Goal: Task Accomplishment & Management: Complete application form

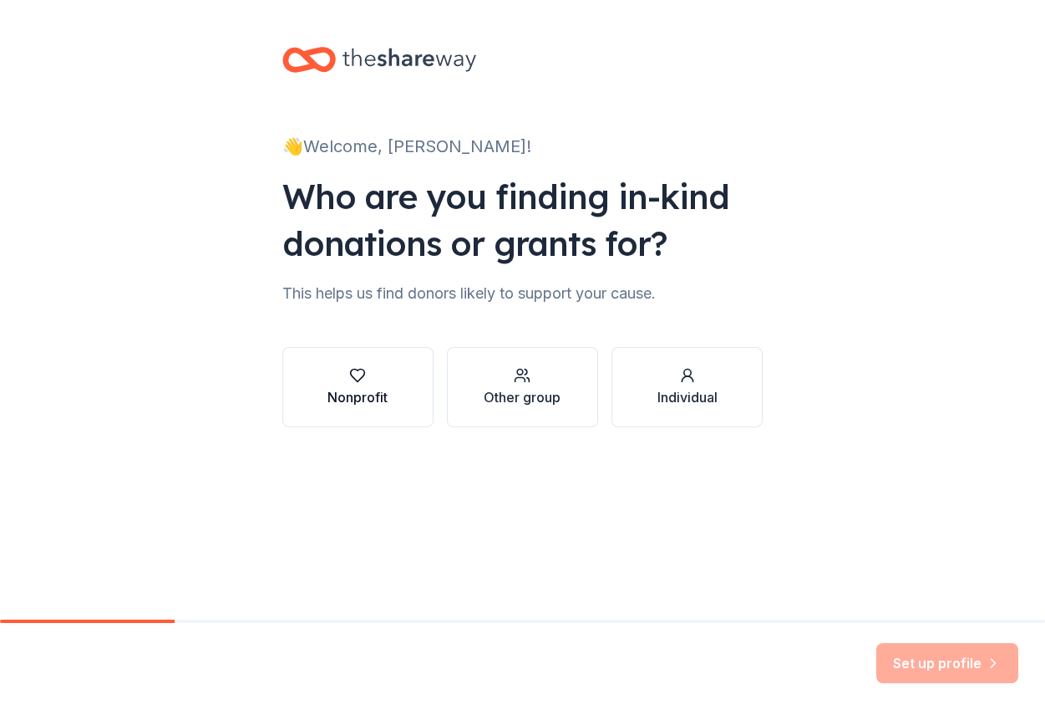
click at [348, 394] on div "Nonprofit" at bounding box center [358, 397] width 60 height 20
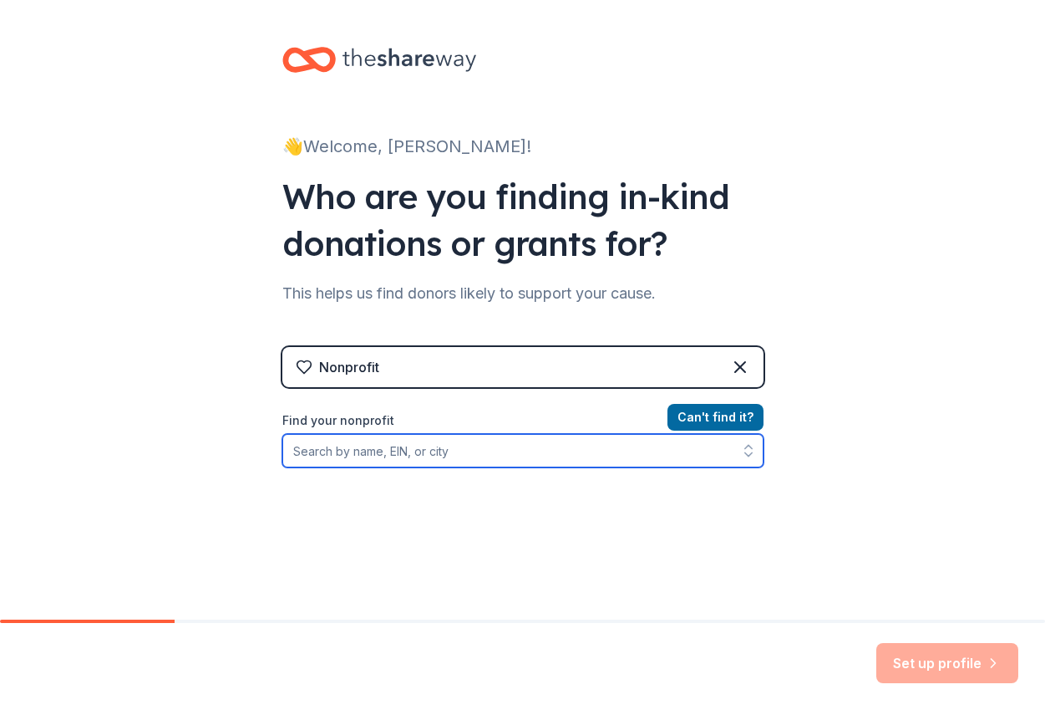
click at [325, 449] on input "Find your nonprofit" at bounding box center [522, 450] width 481 height 33
click at [740, 450] on icon "button" at bounding box center [748, 450] width 17 height 17
type input "[PERSON_NAME] House Charities NY Metro"
click at [741, 450] on icon "button" at bounding box center [748, 450] width 17 height 17
click at [552, 447] on input "[PERSON_NAME] House Charities NY Metro" at bounding box center [522, 450] width 481 height 33
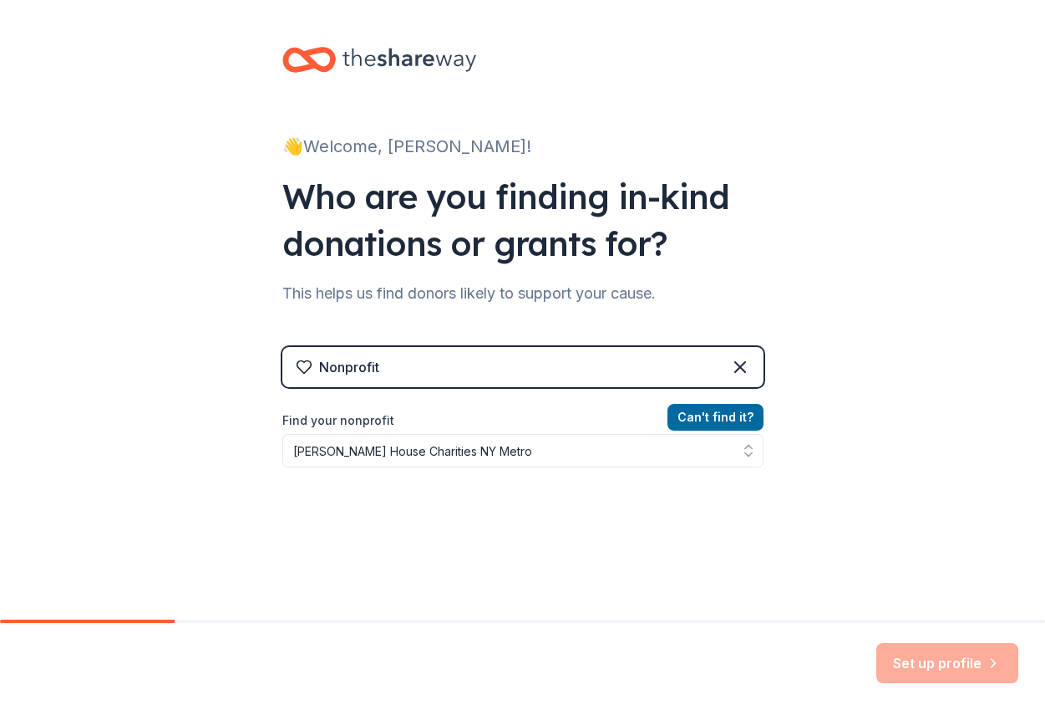
click at [640, 549] on div "Can ' t find it? Find your nonprofit [PERSON_NAME] House Charities NY Metro" at bounding box center [522, 504] width 481 height 194
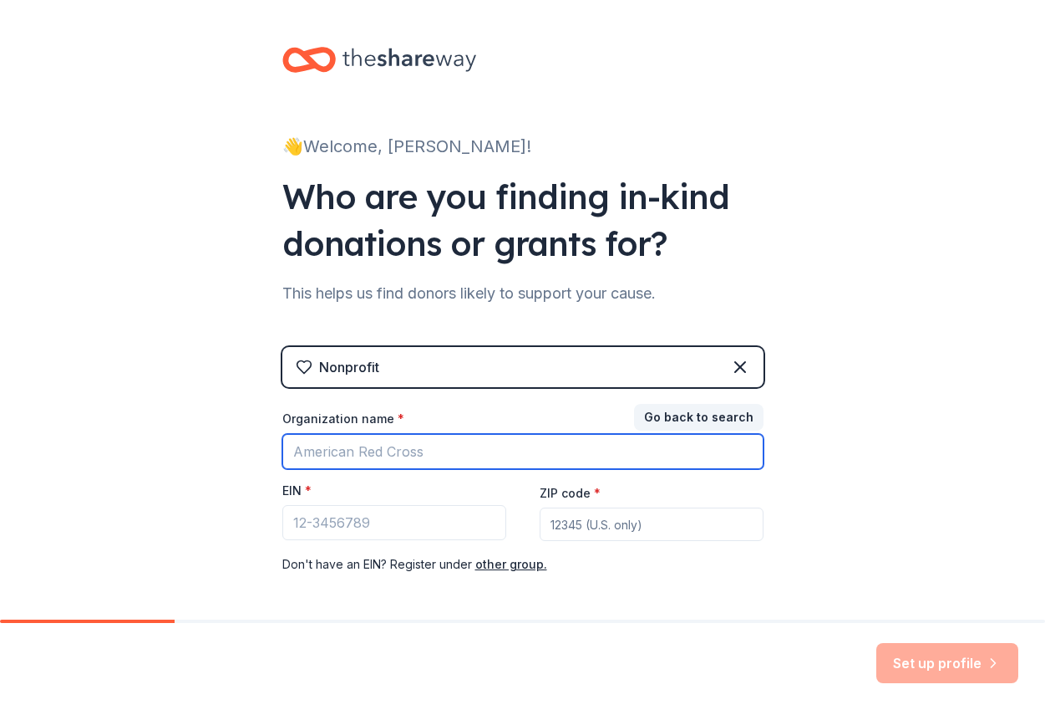
click at [303, 453] on input "Organization name *" at bounding box center [522, 451] width 481 height 35
type input "RMHC NY Metro"
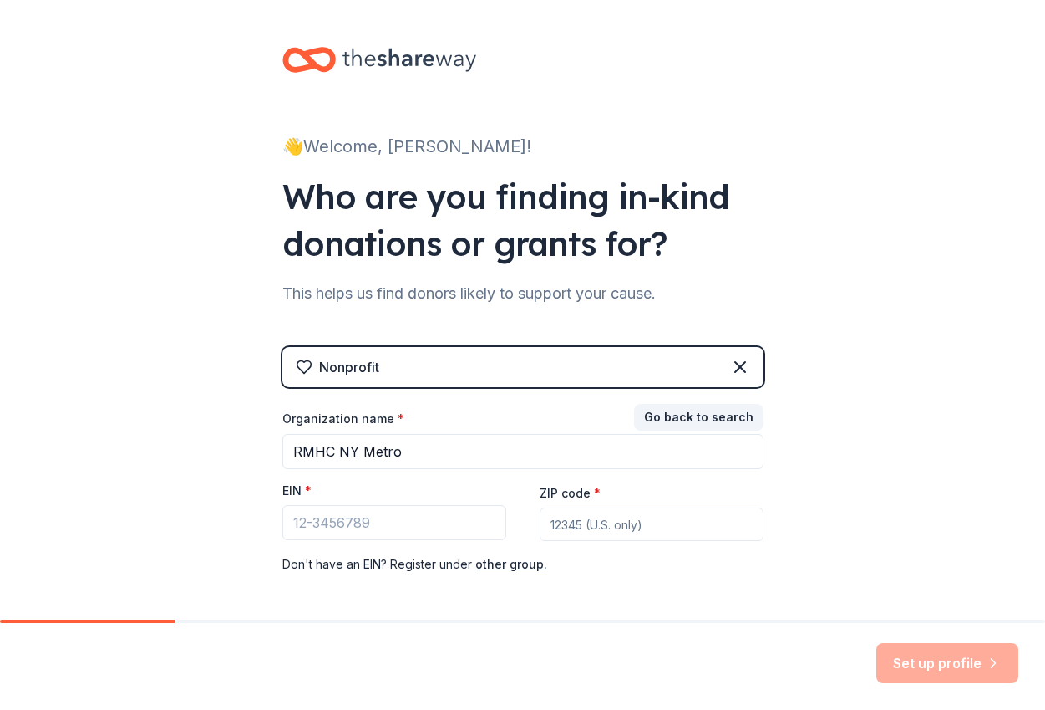
type input "11001"
click at [326, 516] on input "EIN *" at bounding box center [394, 522] width 224 height 35
click at [343, 524] on input "EIN *" at bounding box center [394, 522] width 224 height 35
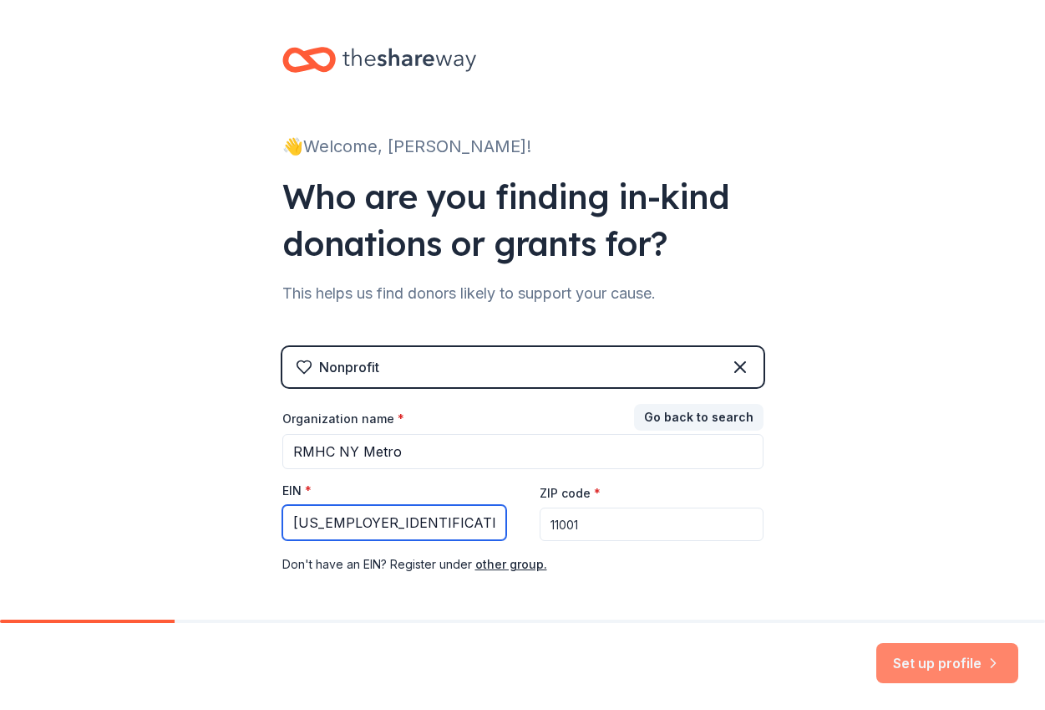
type input "[US_EMPLOYER_IDENTIFICATION_NUMBER]"
click at [946, 664] on button "Set up profile" at bounding box center [948, 663] width 142 height 40
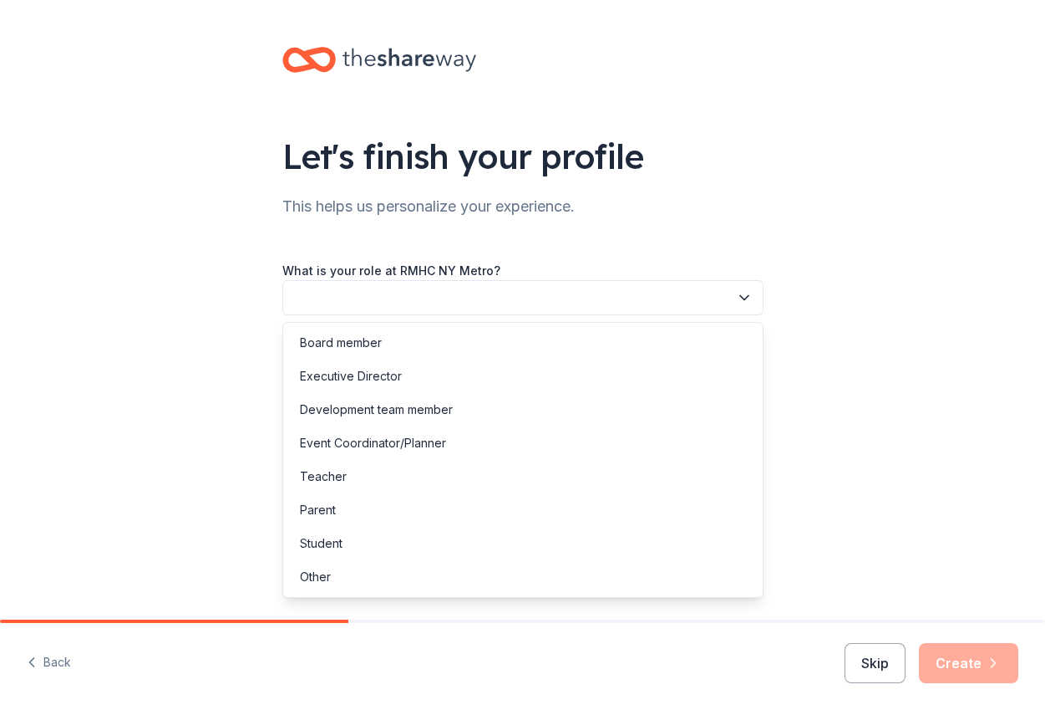
click at [368, 289] on button "button" at bounding box center [522, 297] width 481 height 35
click at [311, 577] on div "Other" at bounding box center [315, 577] width 31 height 20
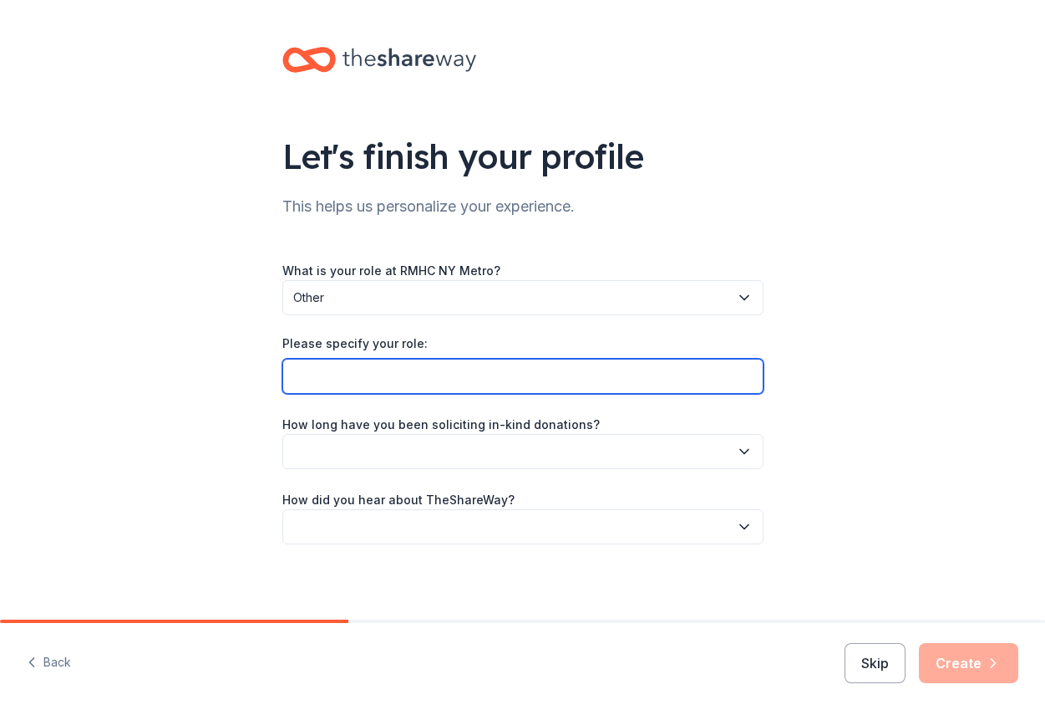
click at [595, 374] on input "Please specify your role:" at bounding box center [522, 376] width 481 height 35
type input "Executive Asst to the CEO/Special Events Assistant/Family Centered Care"
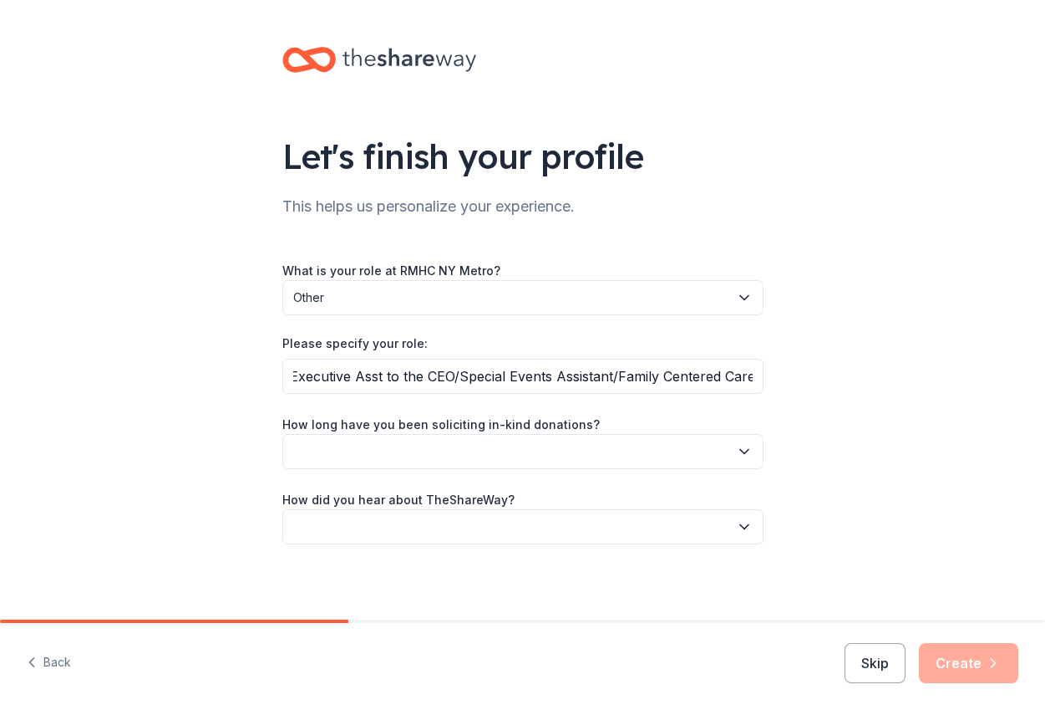
scroll to position [0, 0]
click at [456, 442] on button "button" at bounding box center [522, 451] width 481 height 35
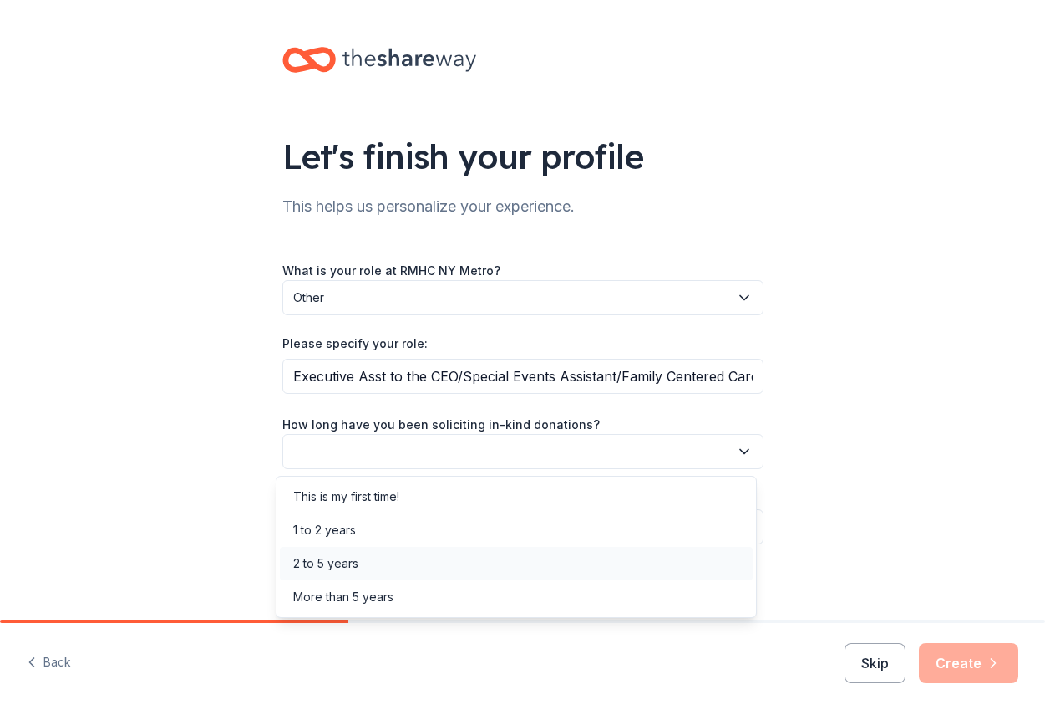
click at [354, 563] on div "2 to 5 years" at bounding box center [325, 563] width 65 height 20
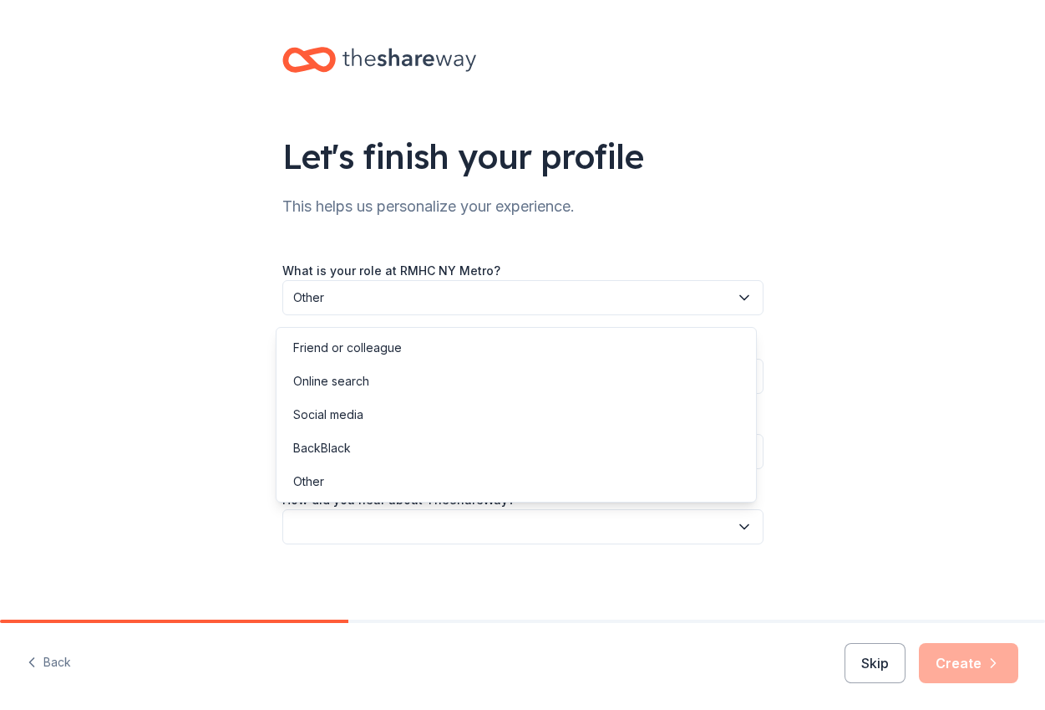
click at [343, 521] on button "button" at bounding box center [522, 526] width 481 height 35
click at [362, 379] on div "Online search" at bounding box center [331, 381] width 76 height 20
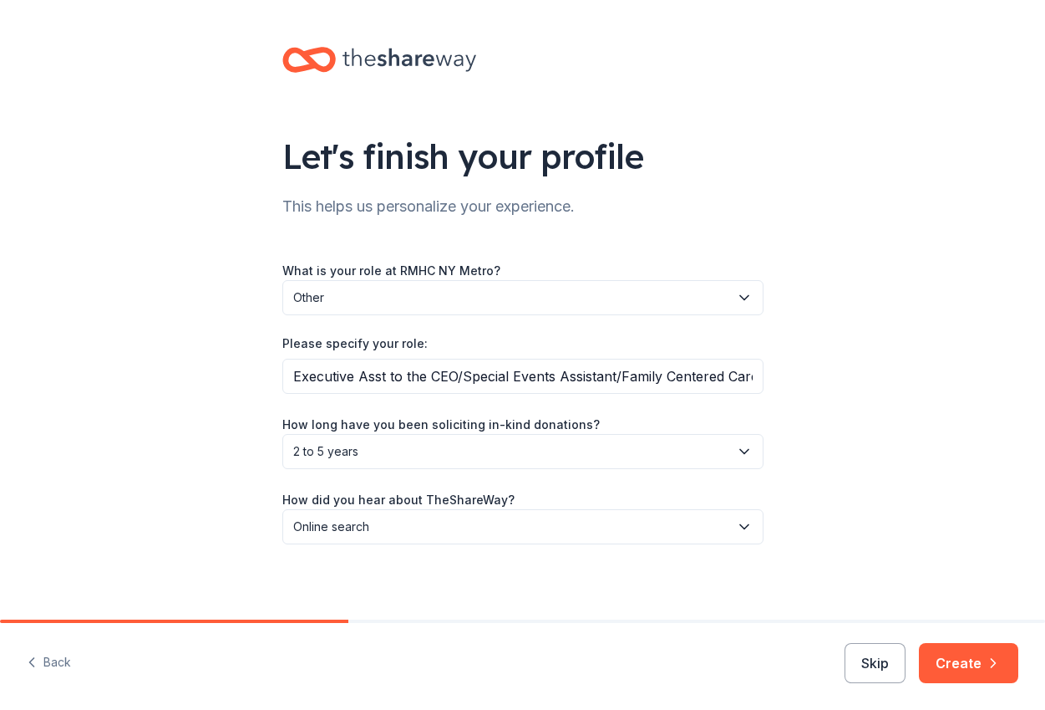
click at [982, 661] on button "Create" at bounding box center [968, 663] width 99 height 40
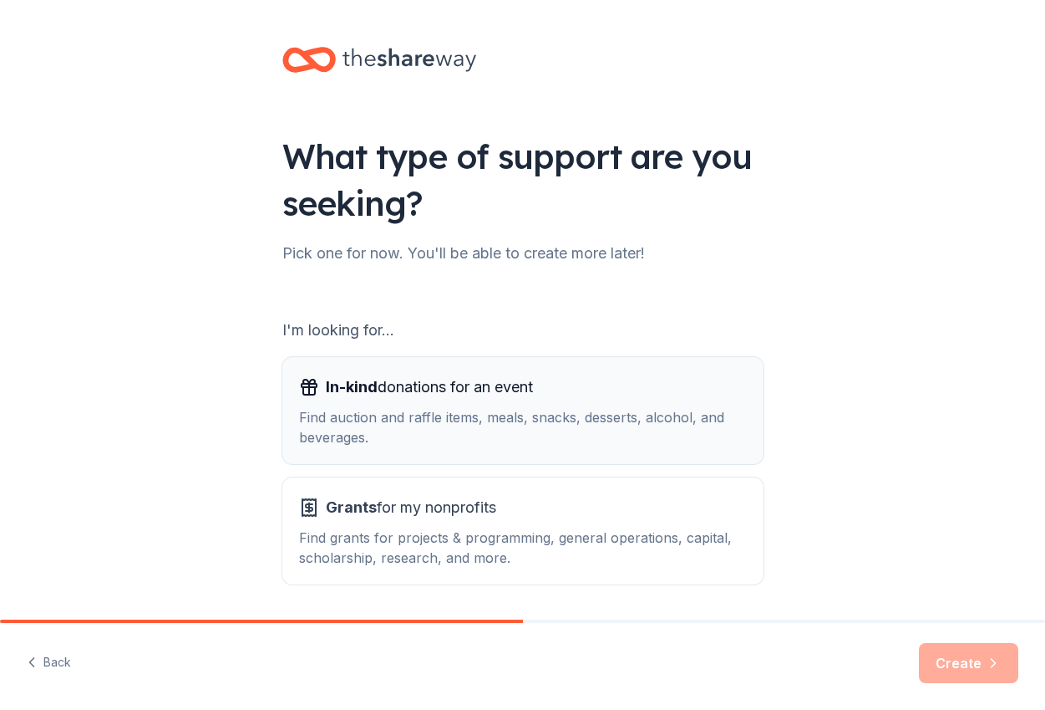
click at [425, 399] on span "In-kind donations for an event" at bounding box center [429, 387] width 207 height 27
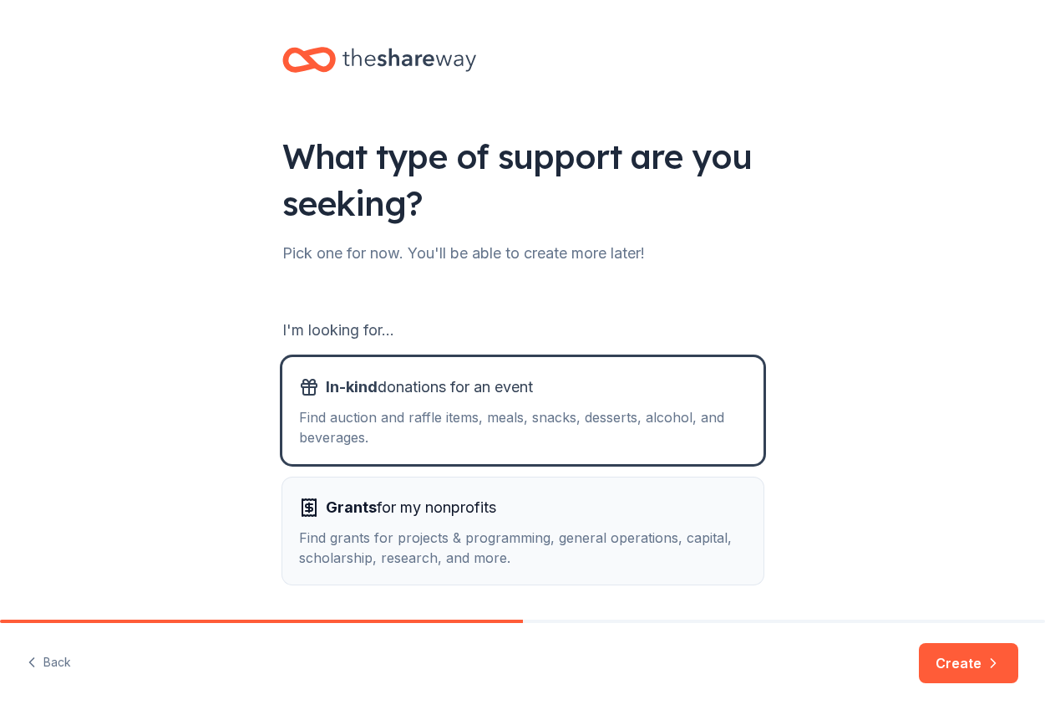
click at [440, 537] on div "Find grants for projects & programming, general operations, capital, scholarshi…" at bounding box center [523, 547] width 448 height 40
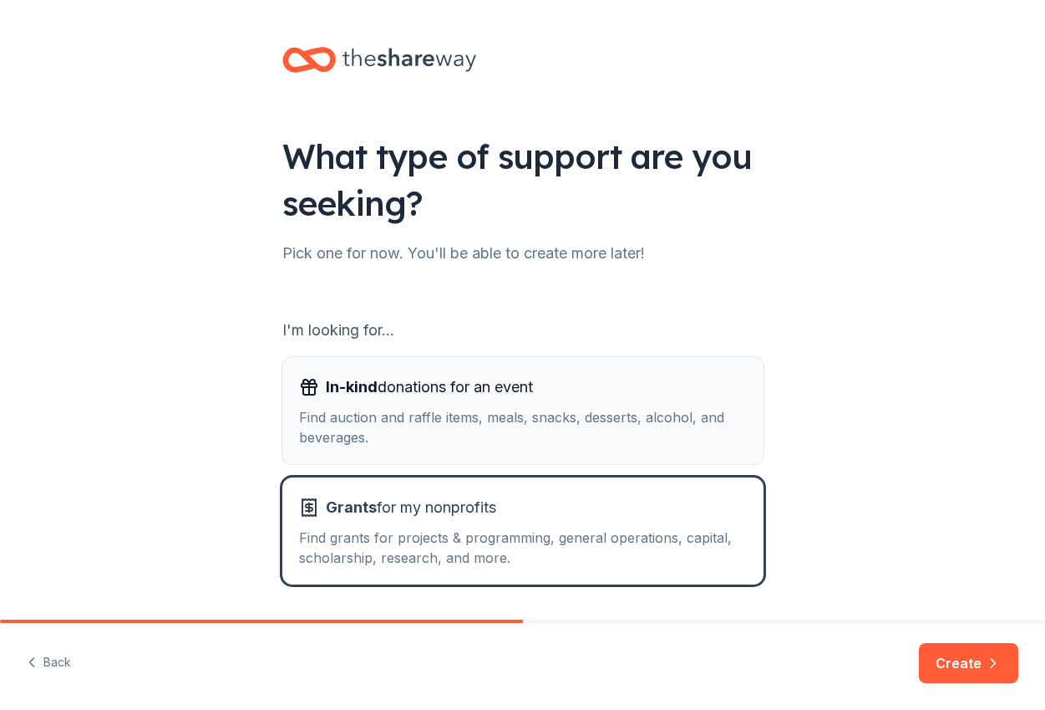
click at [424, 413] on div "Find auction and raffle items, meals, snacks, desserts, alcohol, and beverages." at bounding box center [523, 427] width 448 height 40
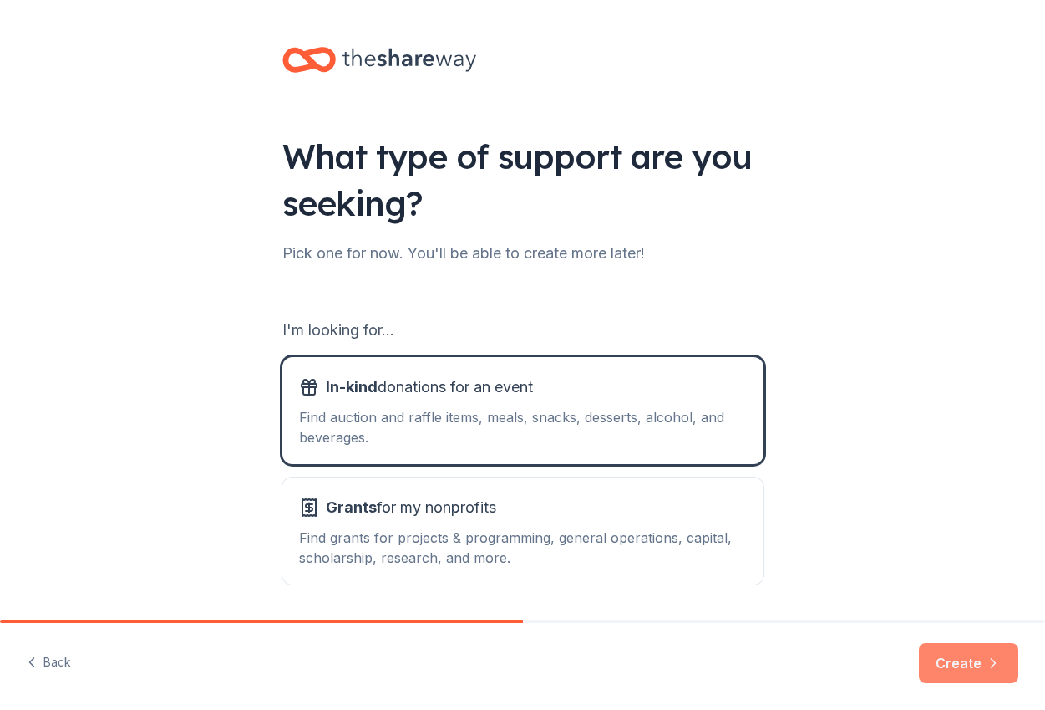
click at [983, 660] on button "Create" at bounding box center [968, 663] width 99 height 40
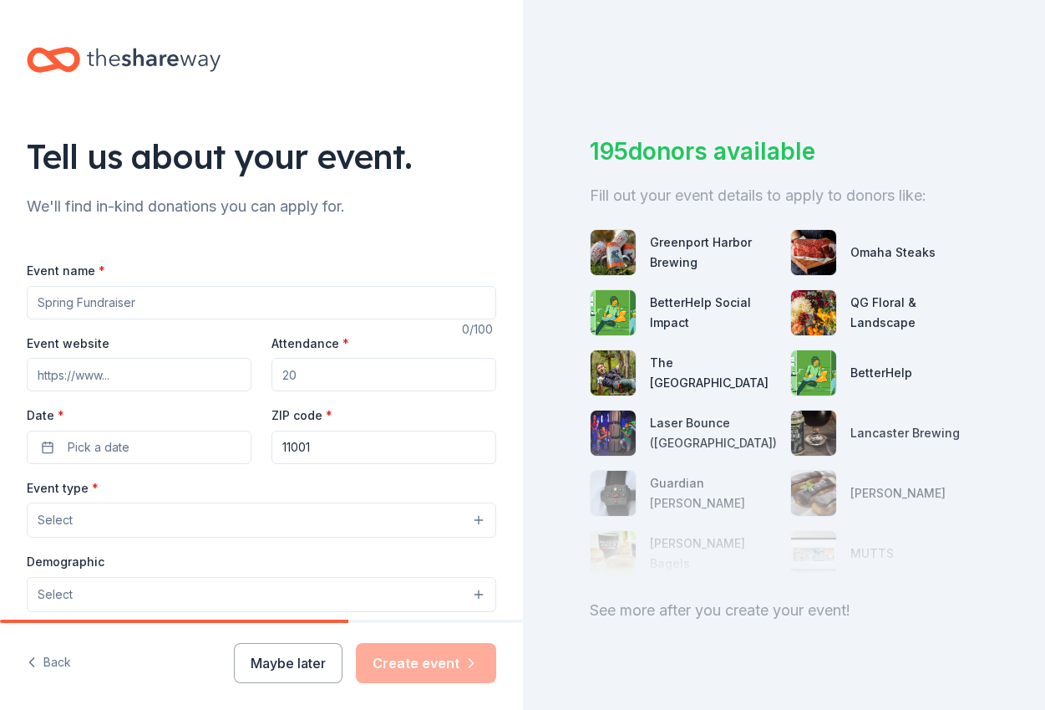
click at [73, 304] on input "Event name *" at bounding box center [262, 302] width 470 height 33
type input "Friends and Family 2025 Holiday Celebration"
click at [82, 376] on input "Event website" at bounding box center [139, 374] width 225 height 33
type input "[DOMAIN_NAME][URL]"
drag, startPoint x: 298, startPoint y: 375, endPoint x: 250, endPoint y: 375, distance: 48.5
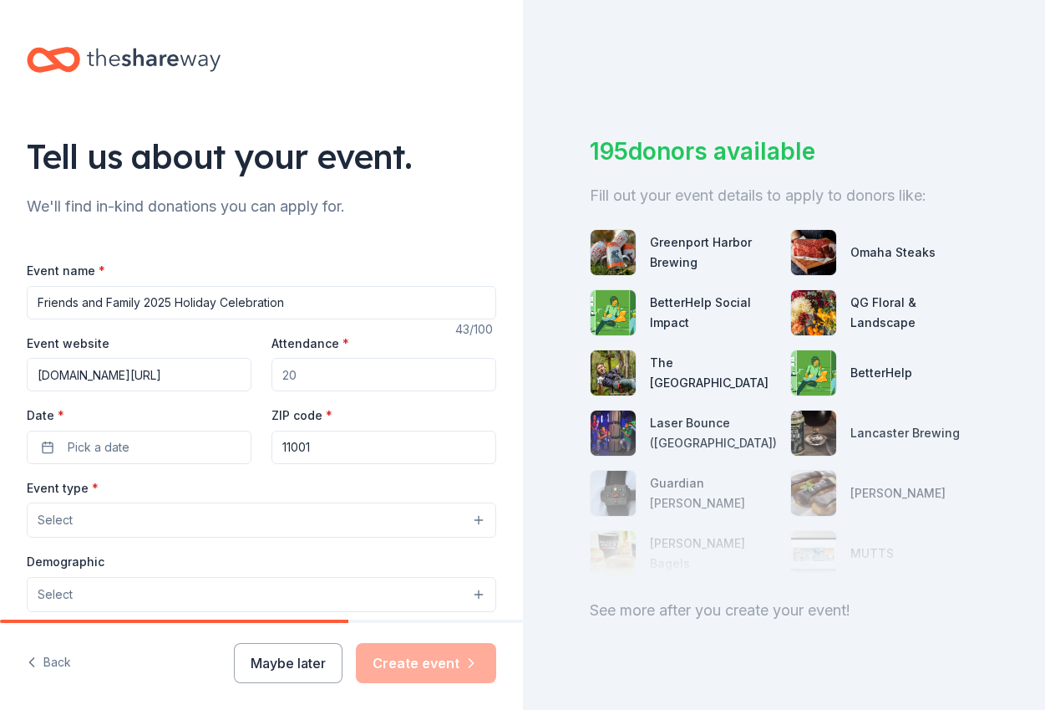
click at [250, 375] on div "Event website [DOMAIN_NAME][URL] Attendance * Date * Pick a date ZIP code * 110…" at bounding box center [262, 398] width 470 height 131
type input "200"
click at [100, 450] on span "Pick a date" at bounding box center [99, 447] width 62 height 20
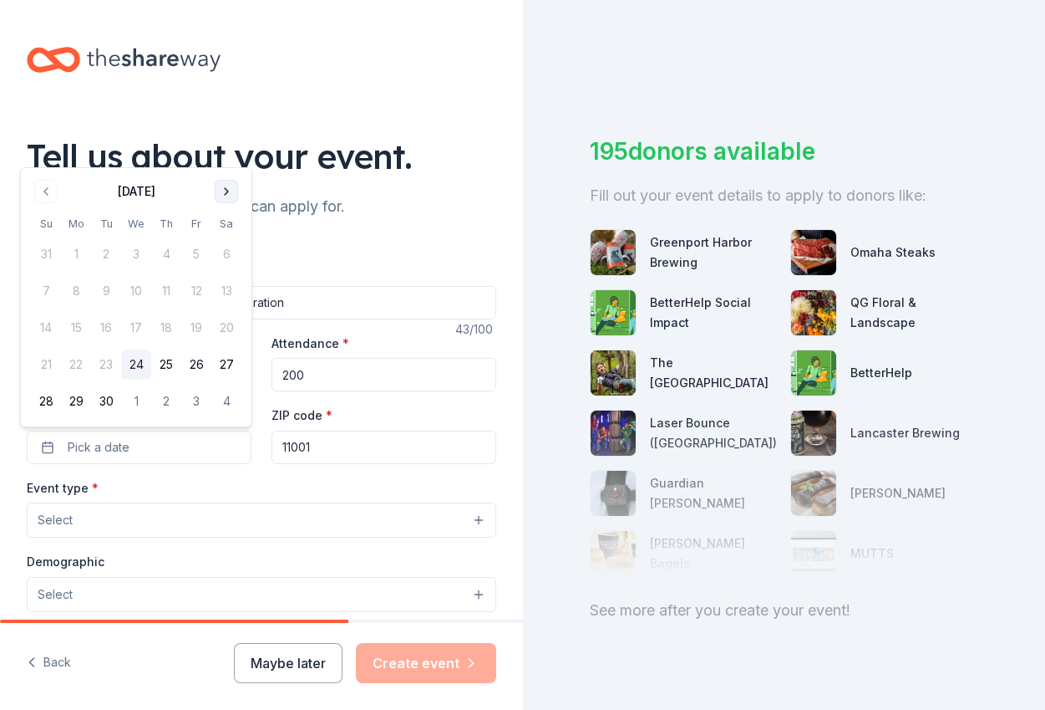
click at [221, 184] on button "Go to next month" at bounding box center [226, 191] width 23 height 23
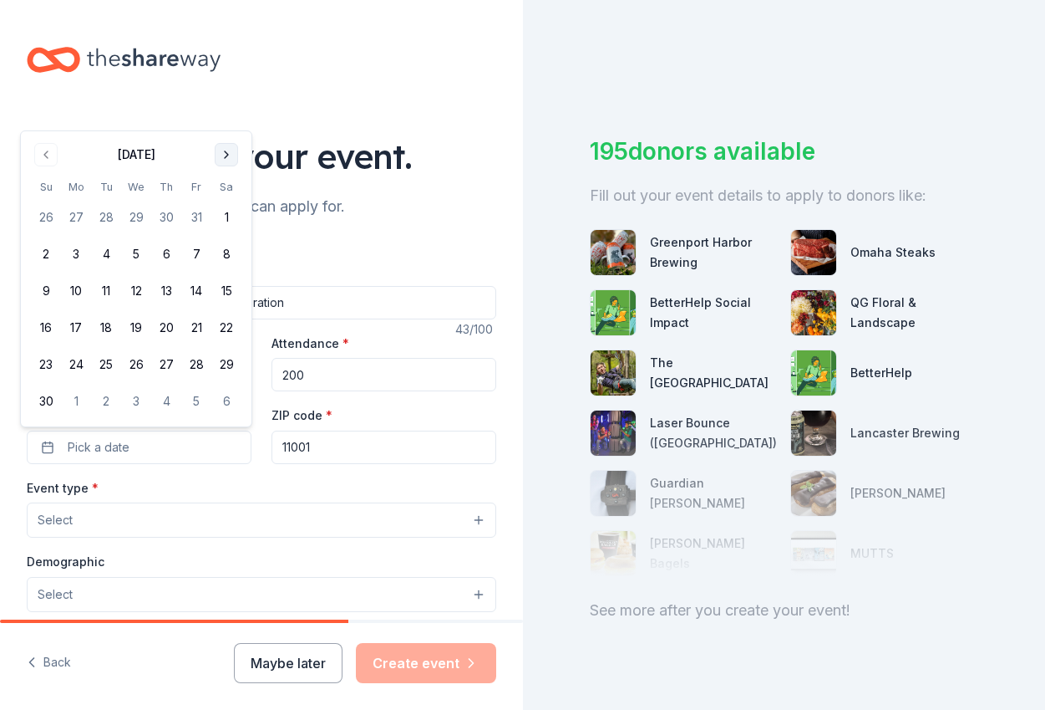
click at [228, 164] on button "Go to next month" at bounding box center [226, 154] width 23 height 23
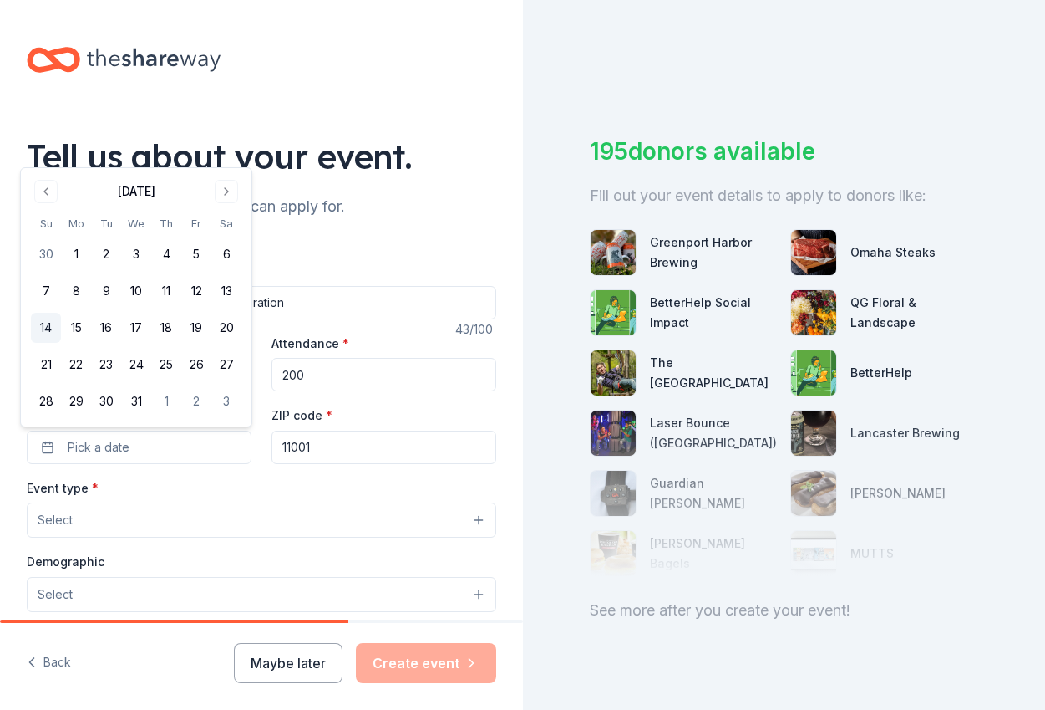
click at [43, 327] on button "14" at bounding box center [46, 328] width 30 height 30
click at [67, 511] on span "Select" at bounding box center [55, 520] width 35 height 20
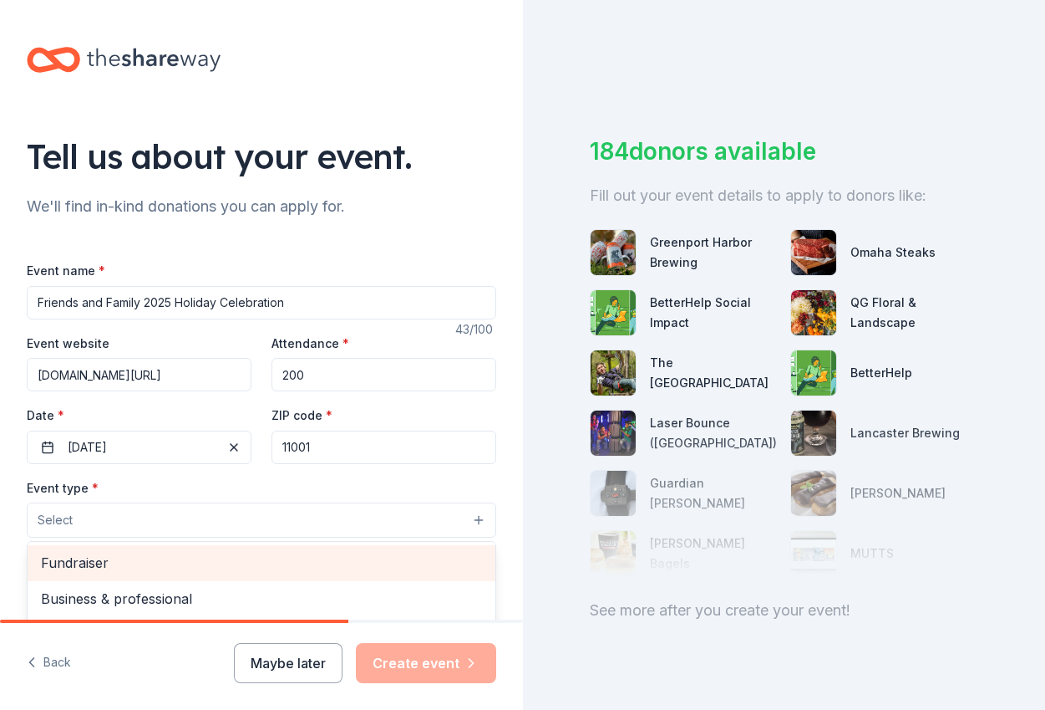
click at [69, 564] on span "Fundraiser" at bounding box center [261, 563] width 441 height 22
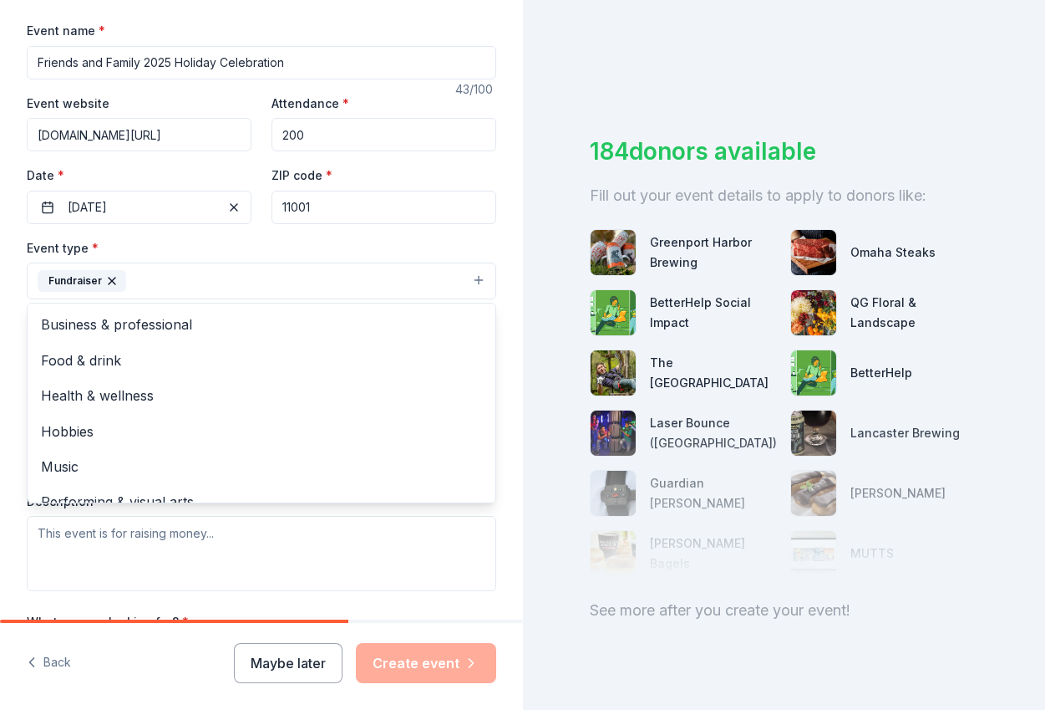
click at [509, 513] on div "Tell us about your event. We'll find in-kind donations you can apply for. Event…" at bounding box center [261, 317] width 523 height 1114
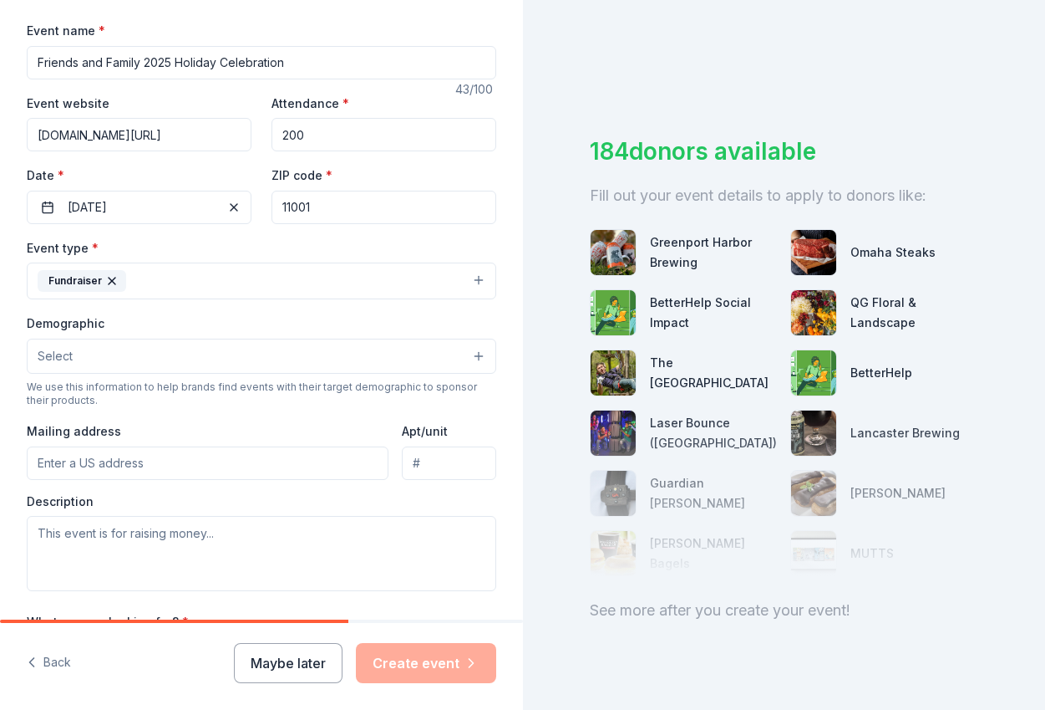
click at [80, 348] on button "Select" at bounding box center [262, 355] width 470 height 35
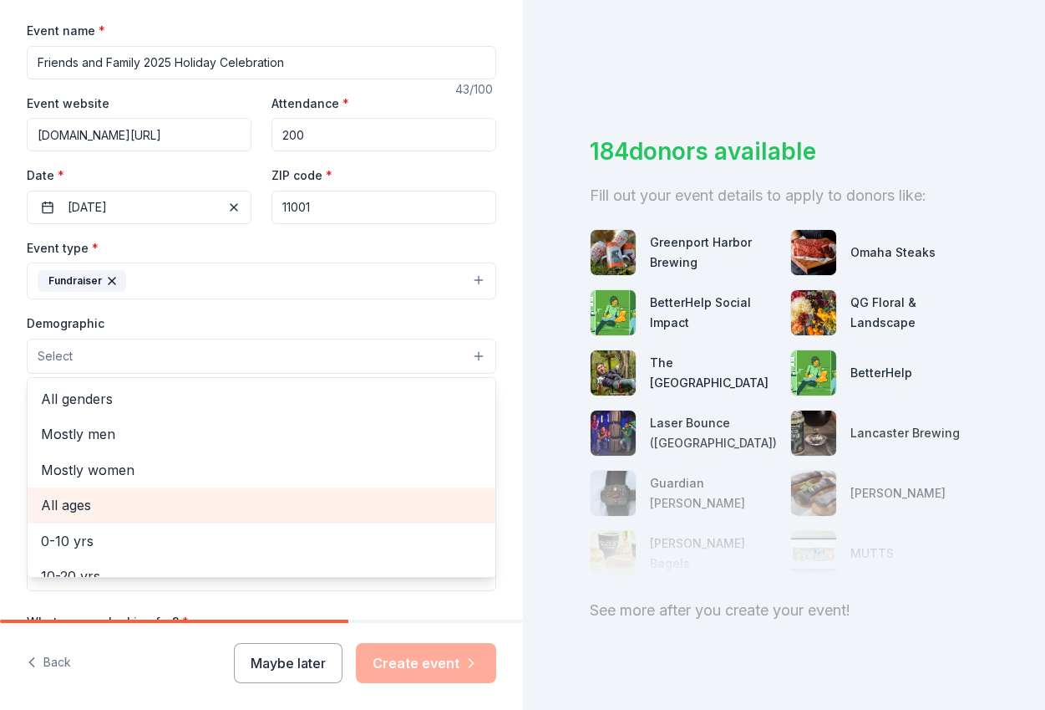
click at [84, 509] on span "All ages" at bounding box center [261, 505] width 441 height 22
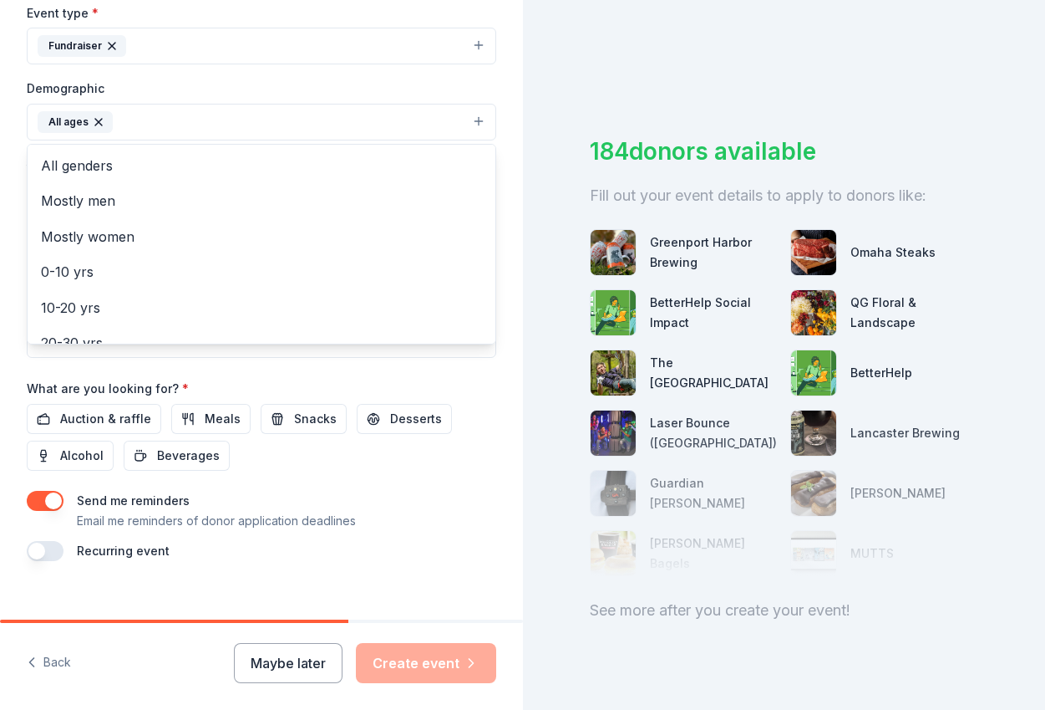
scroll to position [496, 0]
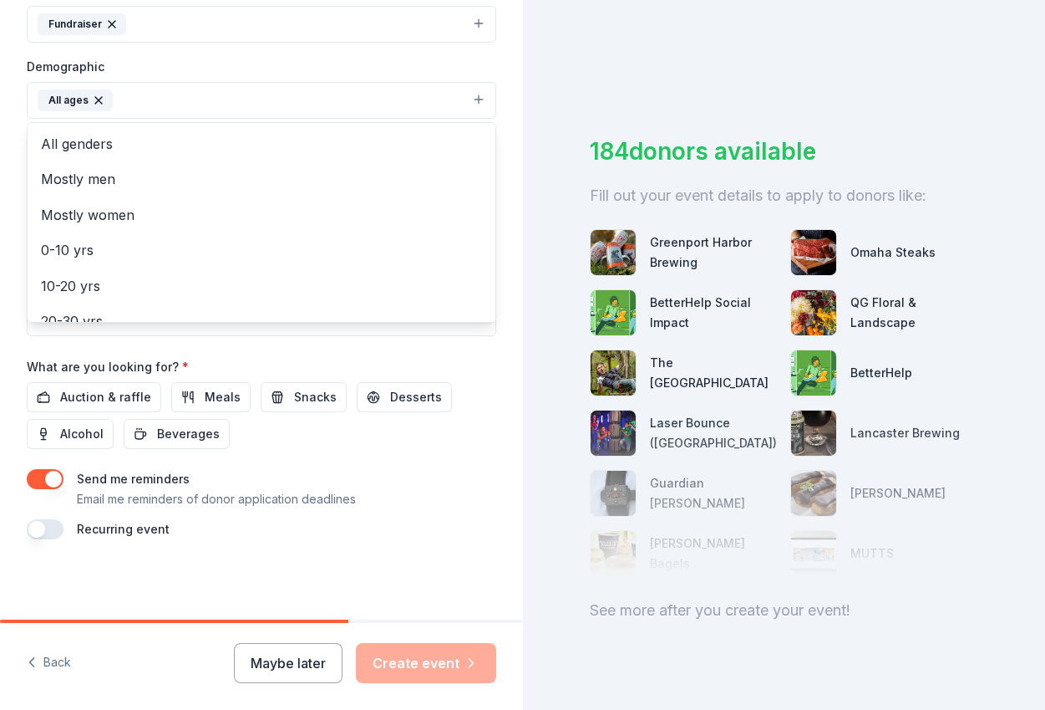
click at [401, 397] on div "Event name * Friends and Family 2025 Holiday Celebration 43 /100 Event website …" at bounding box center [262, 151] width 470 height 776
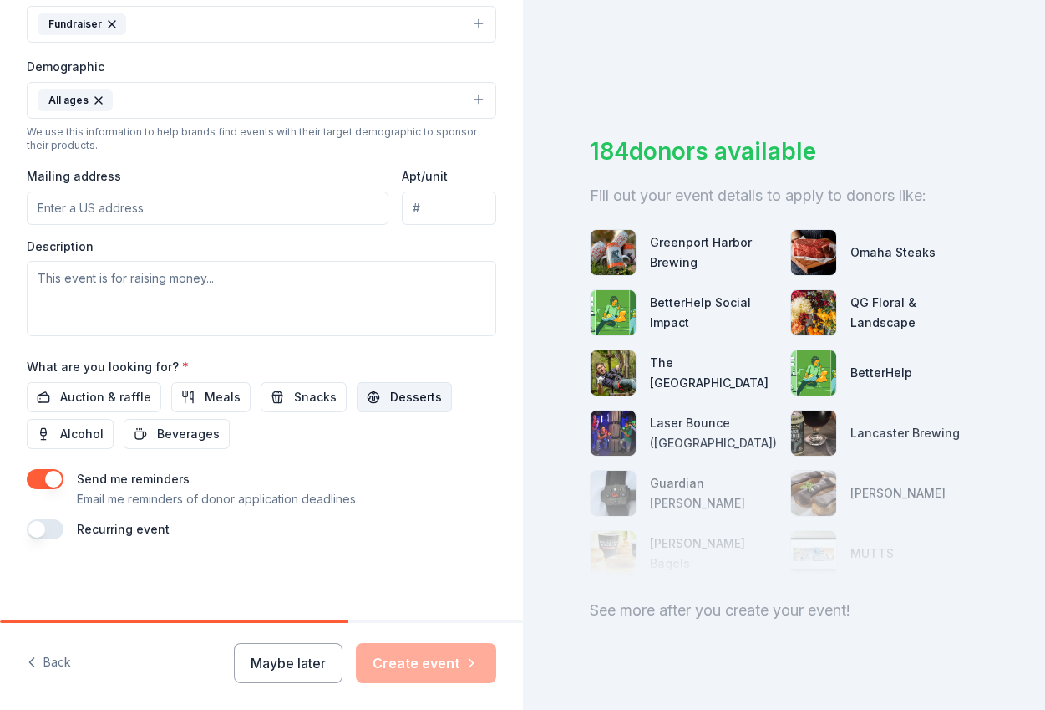
click at [398, 394] on span "Desserts" at bounding box center [416, 397] width 52 height 20
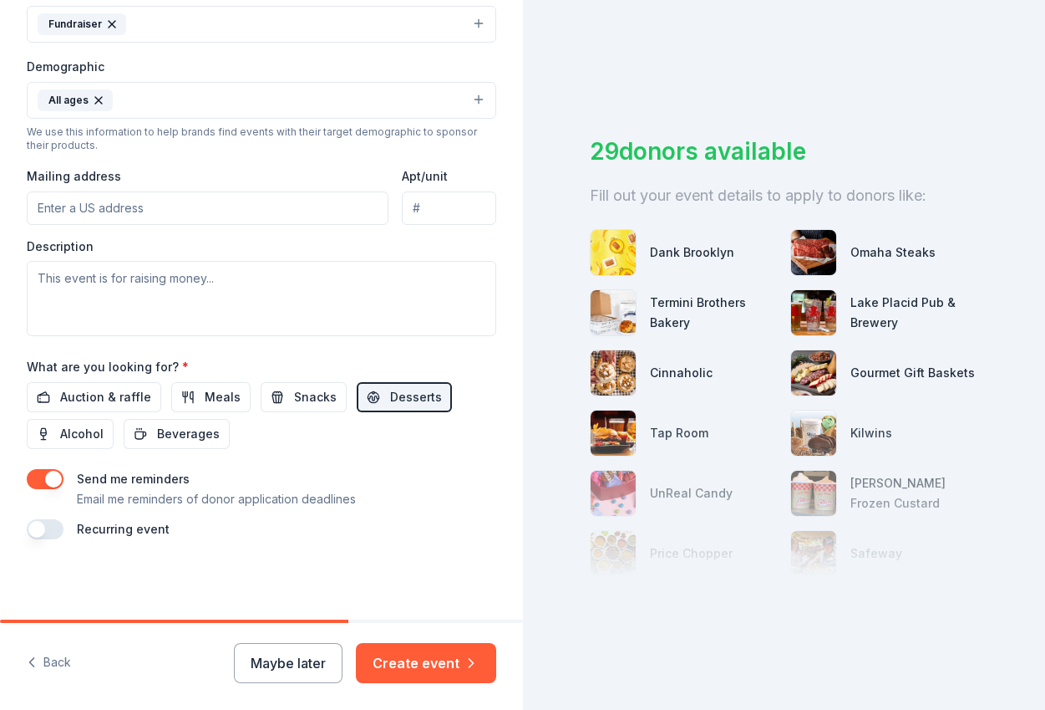
click at [109, 206] on input "Mailing address" at bounding box center [208, 207] width 362 height 33
click at [163, 206] on input "[STREET_ADDRESS]" at bounding box center [208, 207] width 362 height 33
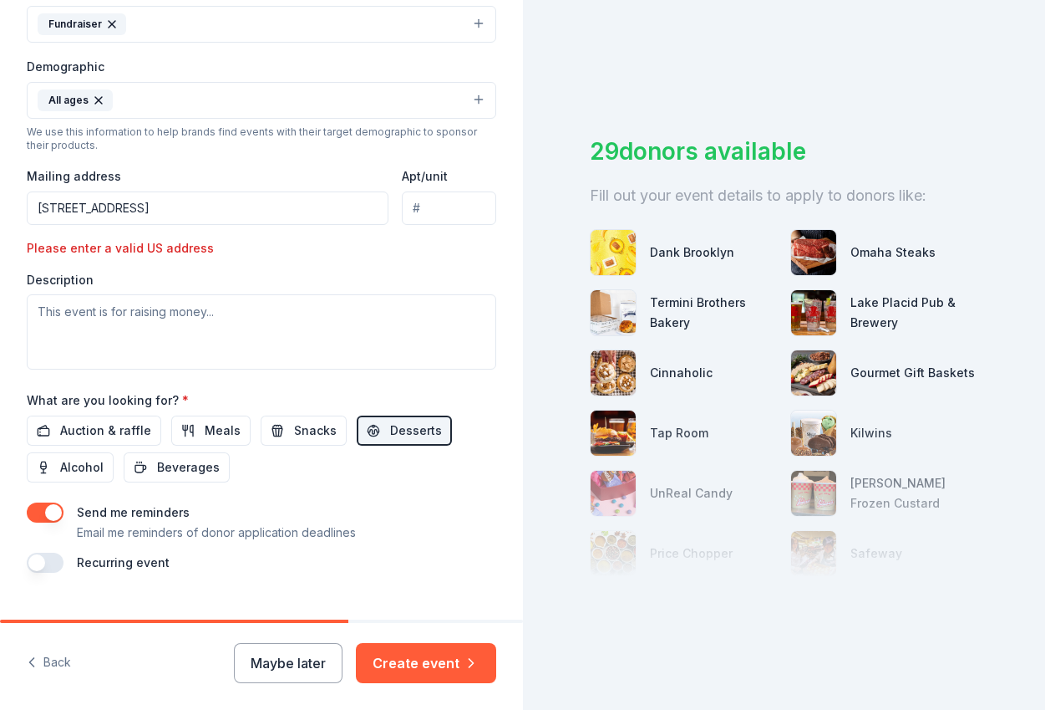
click at [328, 204] on input "[STREET_ADDRESS]" at bounding box center [208, 207] width 362 height 33
type input "[STREET_ADDRESS]"
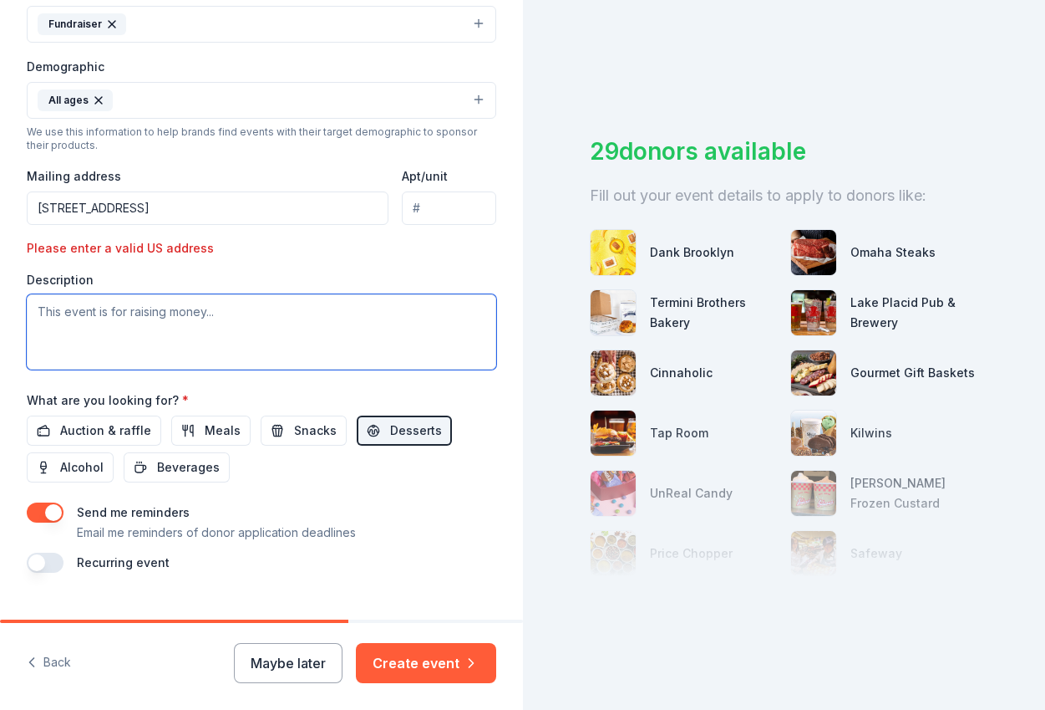
click at [88, 314] on textarea at bounding box center [262, 331] width 470 height 75
click at [227, 318] on textarea at bounding box center [262, 331] width 470 height 75
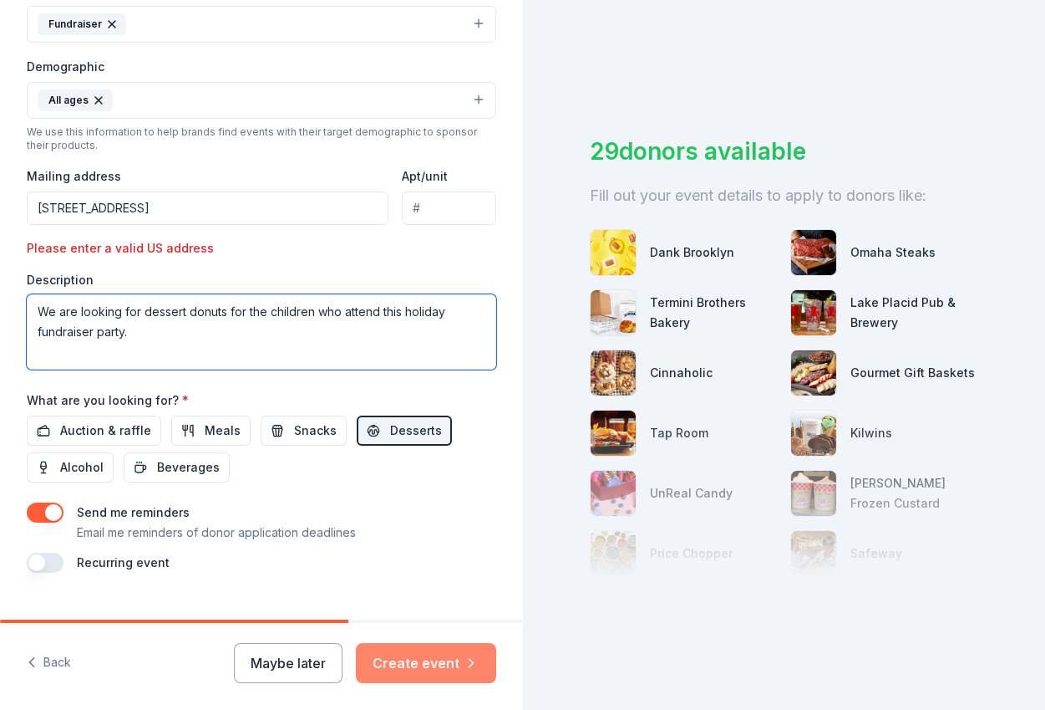
type textarea "We are looking for dessert donuts for the children who attend this holiday fund…"
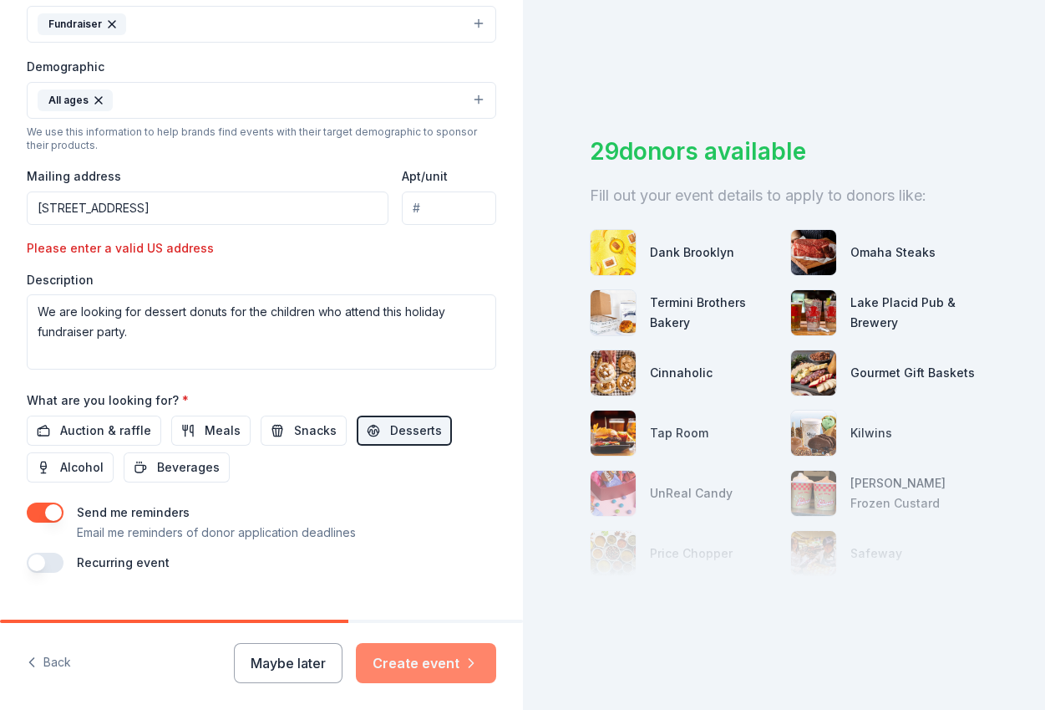
click at [431, 656] on button "Create event" at bounding box center [426, 663] width 140 height 40
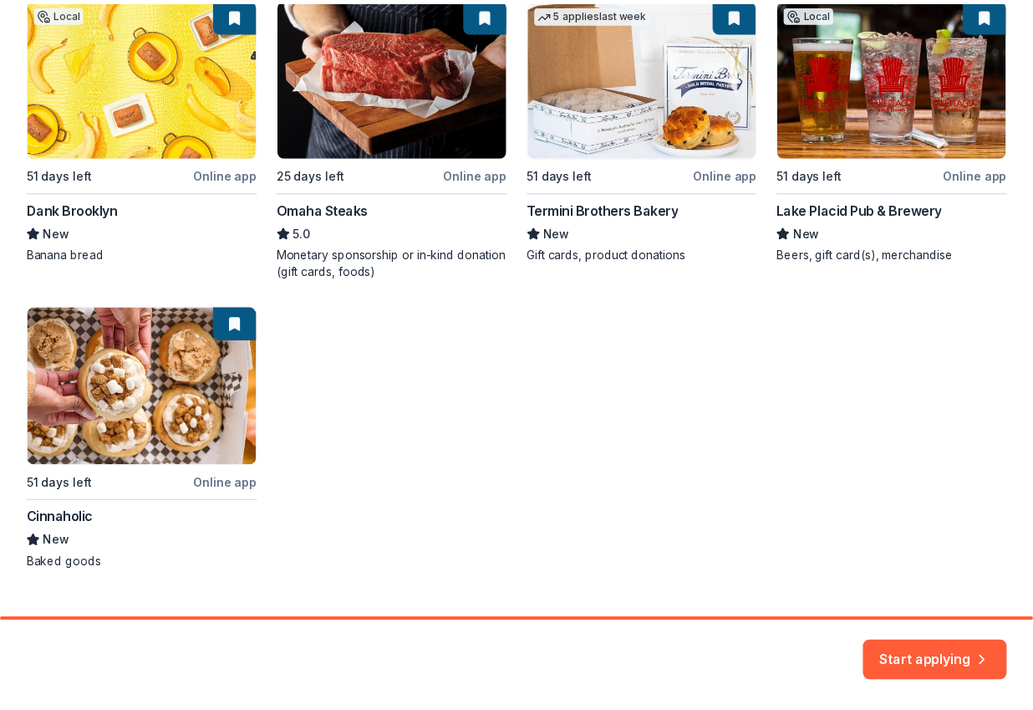
scroll to position [369, 0]
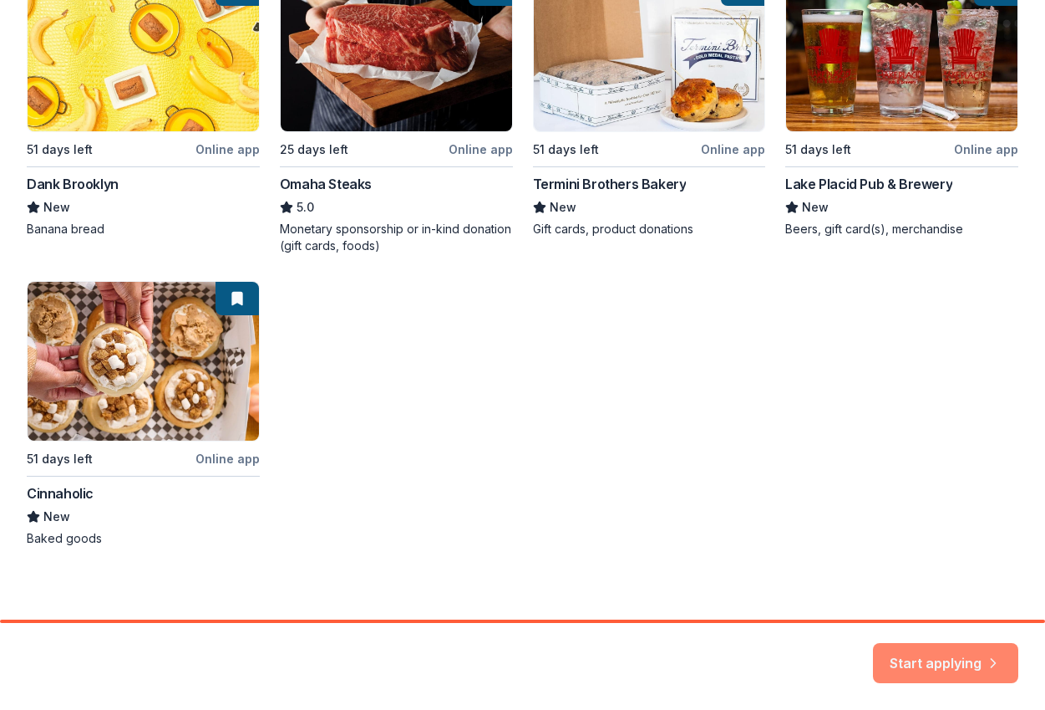
click at [950, 651] on button "Start applying" at bounding box center [945, 653] width 145 height 40
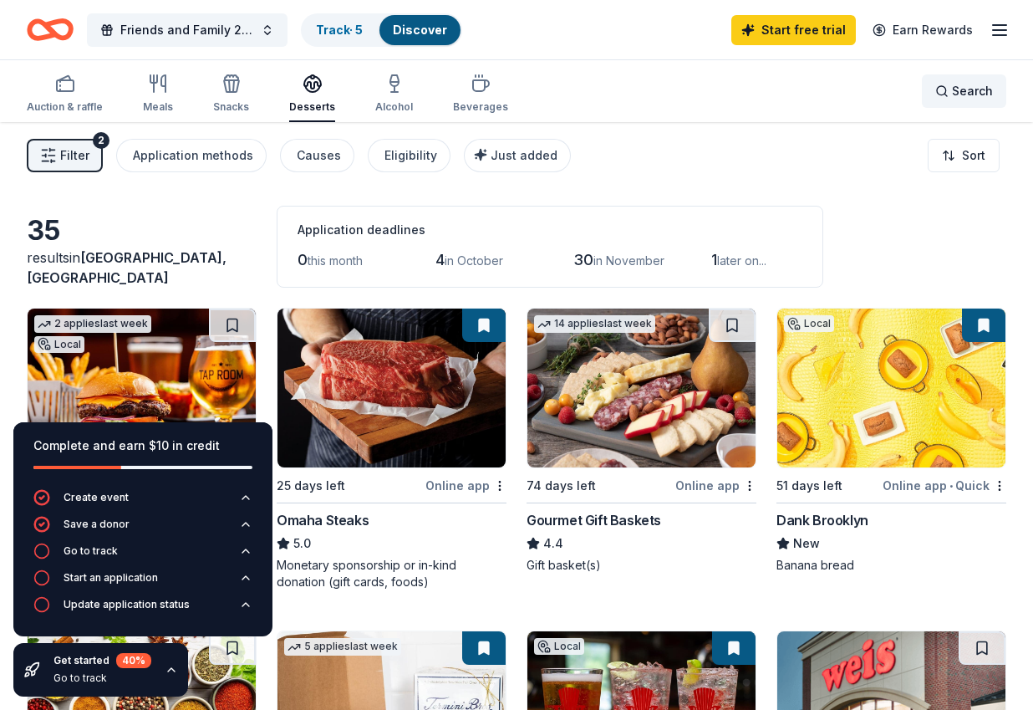
click at [979, 95] on span "Search" at bounding box center [972, 91] width 41 height 20
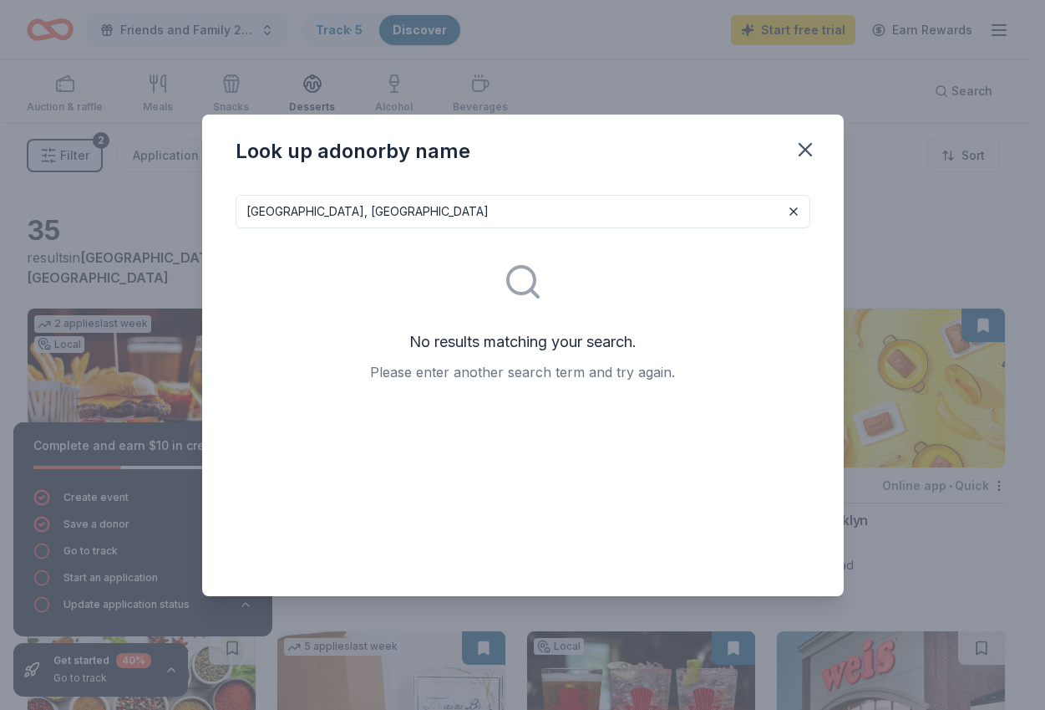
drag, startPoint x: 445, startPoint y: 211, endPoint x: 317, endPoint y: 215, distance: 128.7
click at [317, 215] on input "[GEOGRAPHIC_DATA], [GEOGRAPHIC_DATA]" at bounding box center [523, 211] width 575 height 33
type input "Duck Donuts"
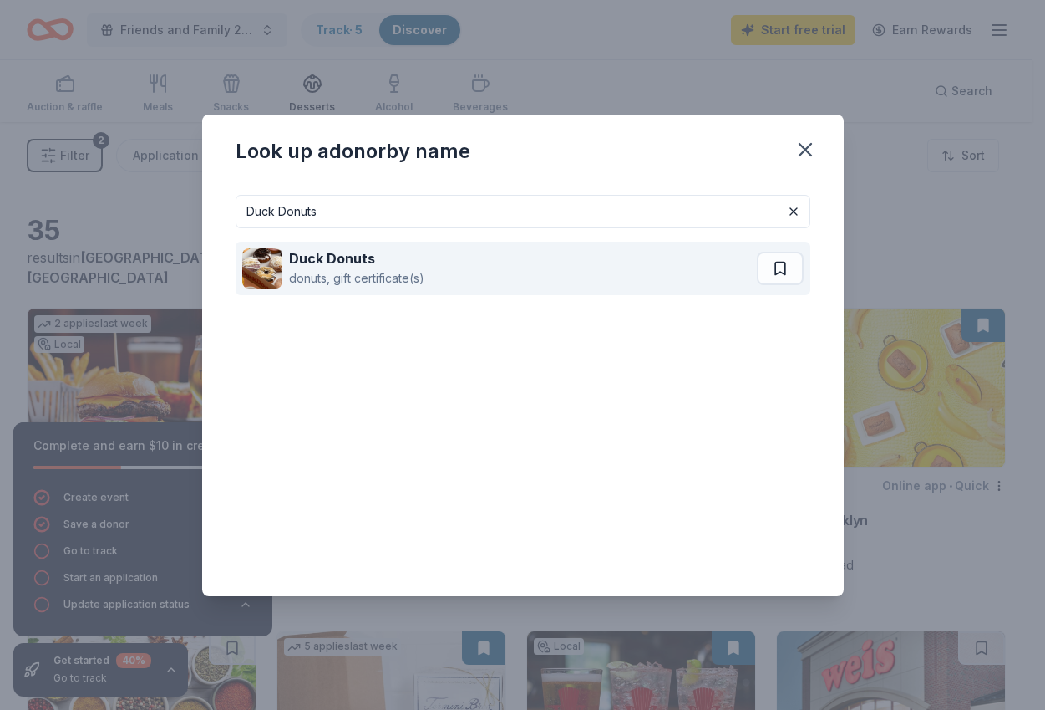
click at [347, 268] on div "donuts, gift certificate(s)" at bounding box center [356, 278] width 135 height 20
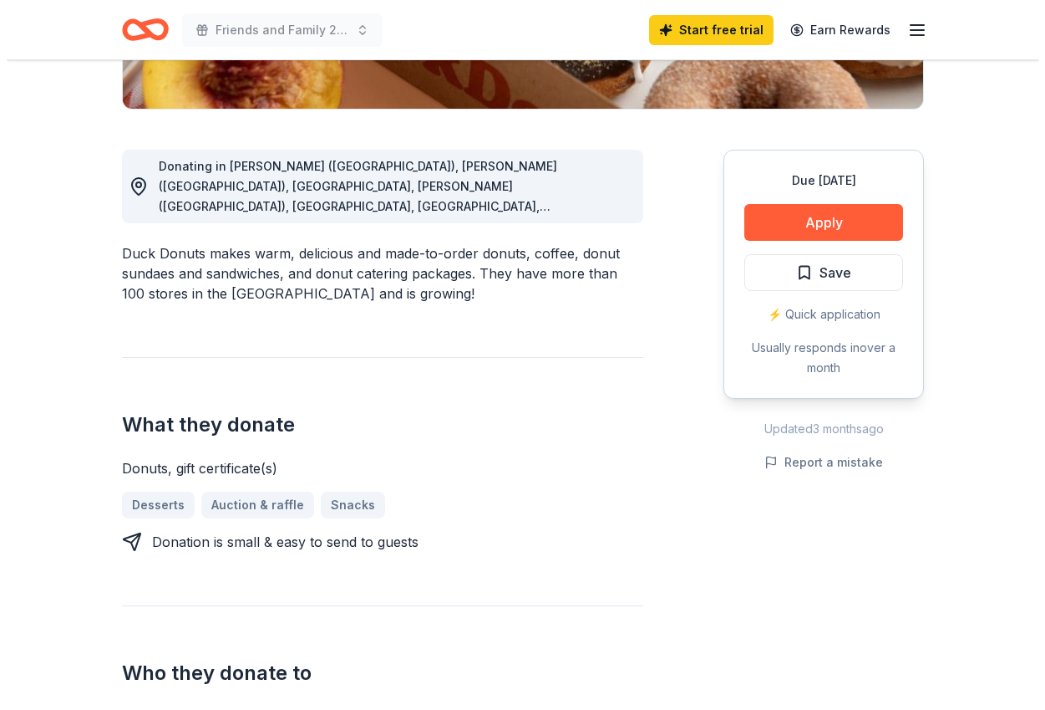
scroll to position [384, 0]
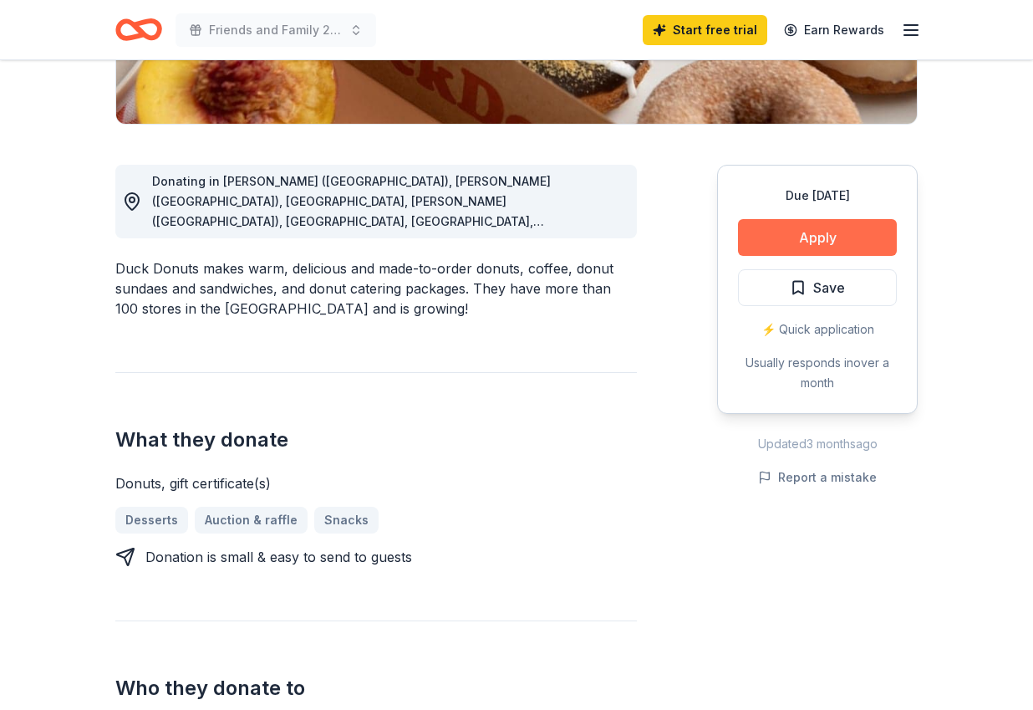
click at [807, 232] on button "Apply" at bounding box center [817, 237] width 159 height 37
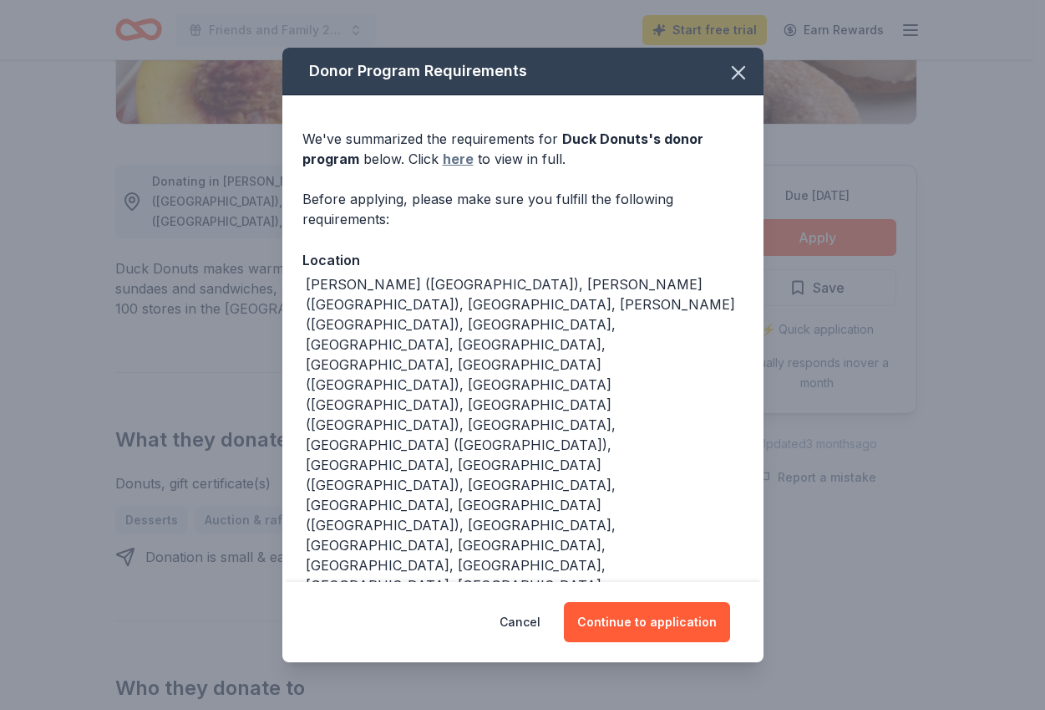
click at [456, 169] on link "here" at bounding box center [458, 159] width 31 height 20
